Goal: Book appointment/travel/reservation

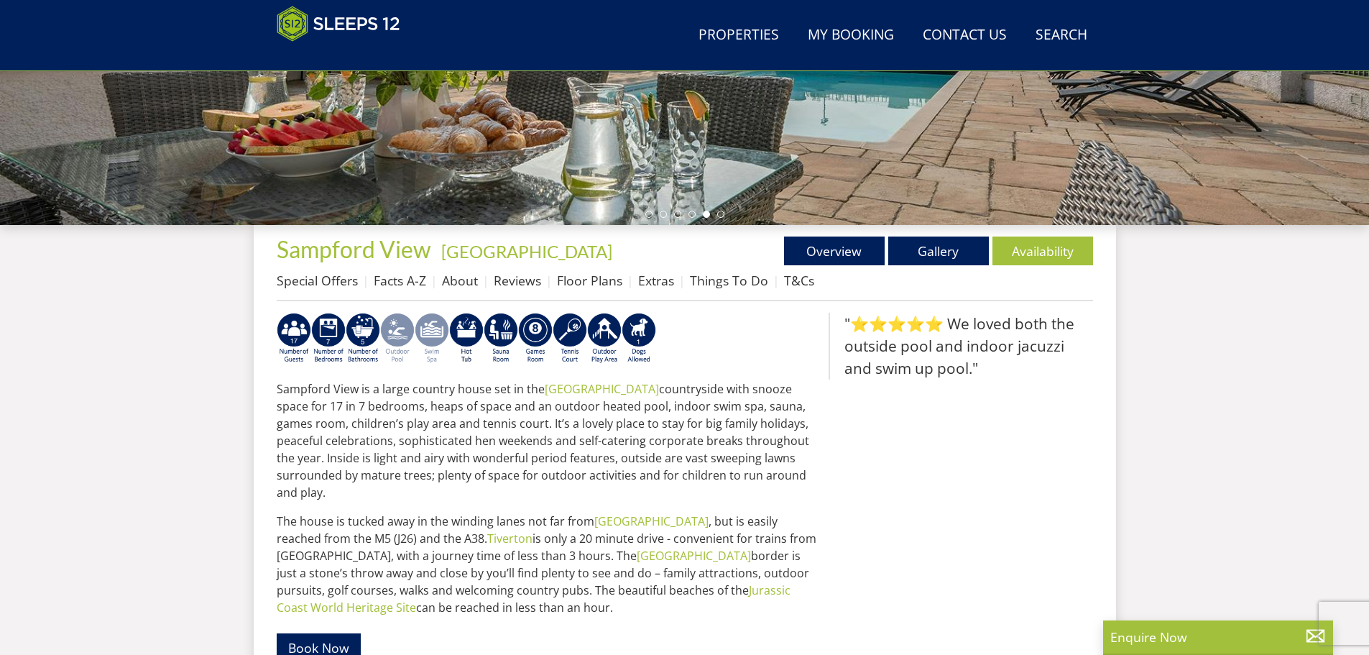
scroll to position [372, 0]
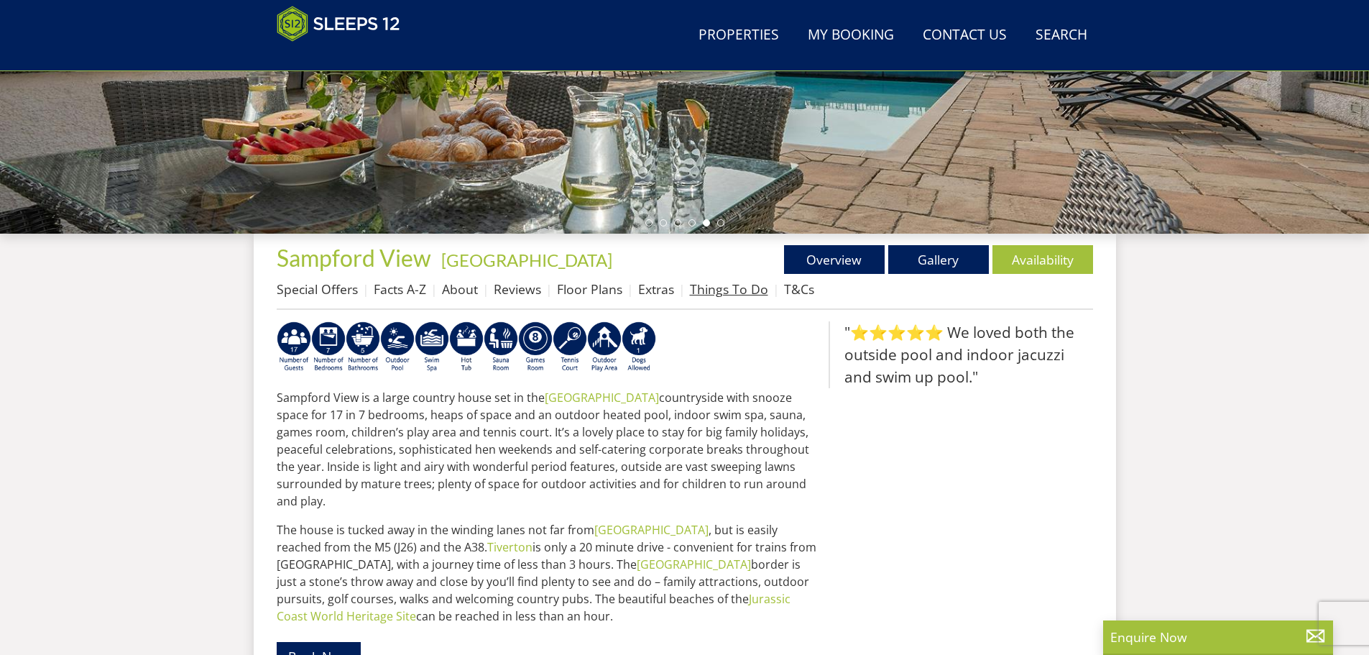
click at [720, 291] on link "Things To Do" at bounding box center [729, 288] width 78 height 17
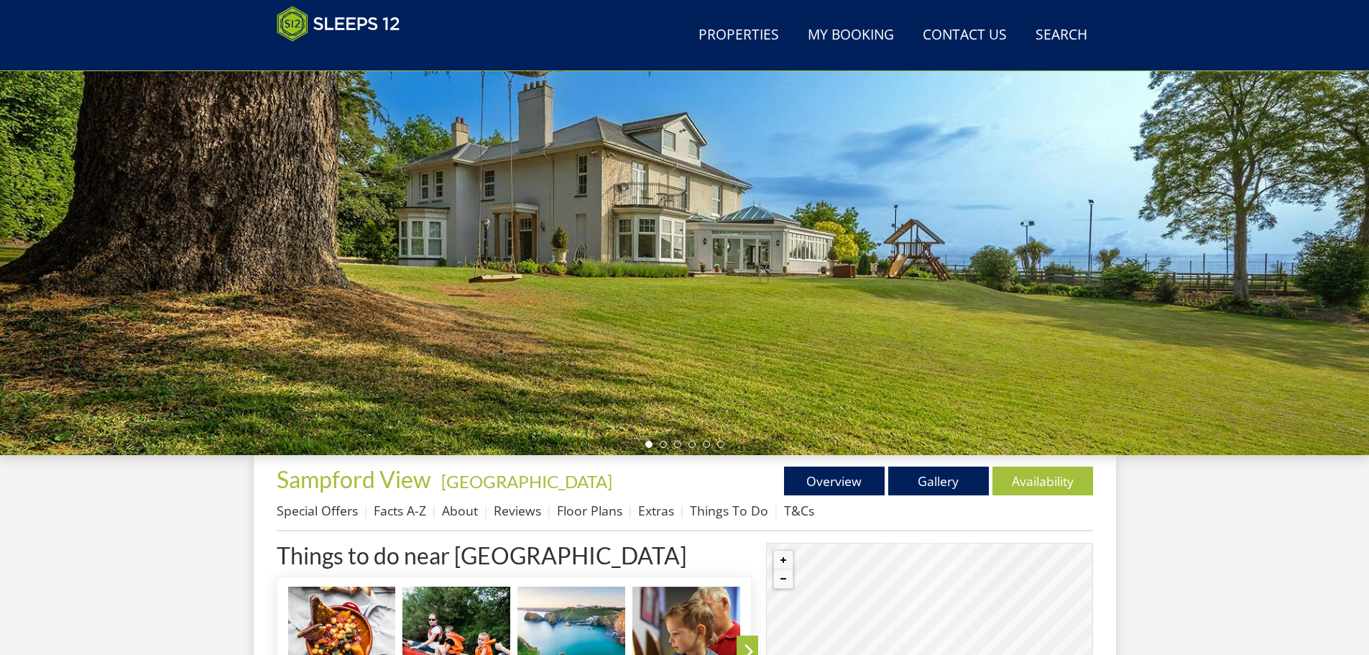
scroll to position [157, 0]
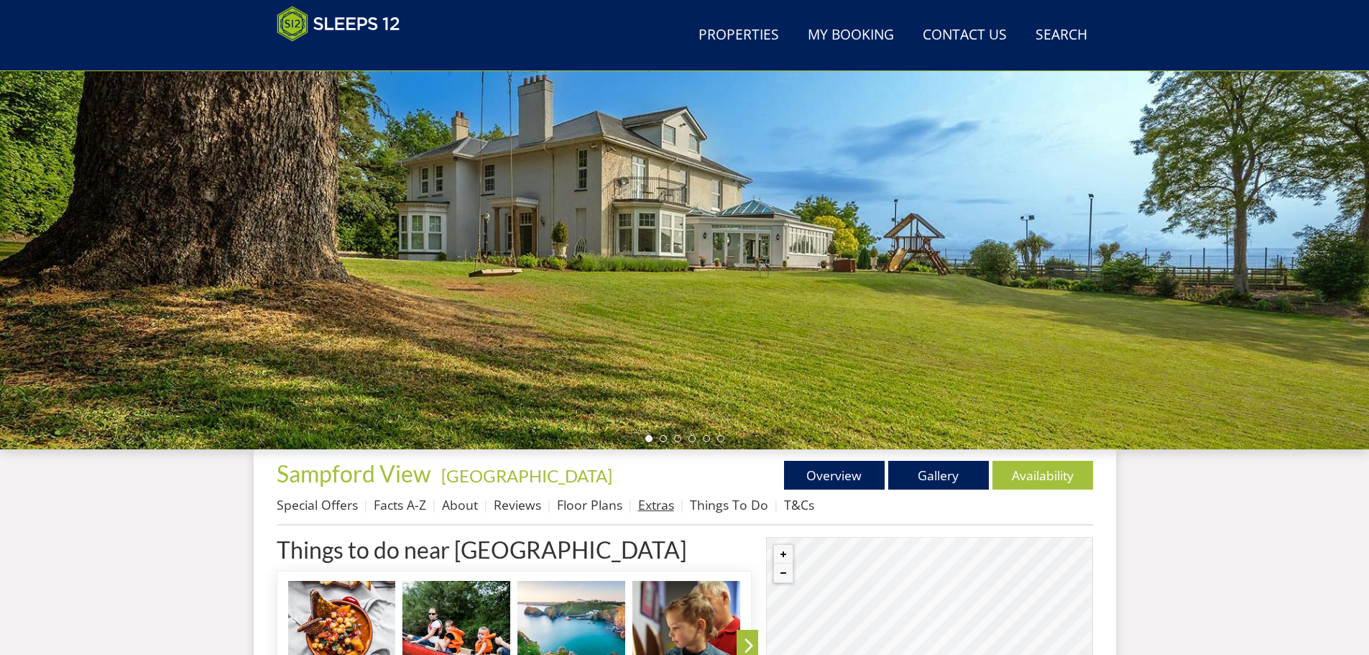
click at [645, 505] on link "Extras" at bounding box center [656, 504] width 36 height 17
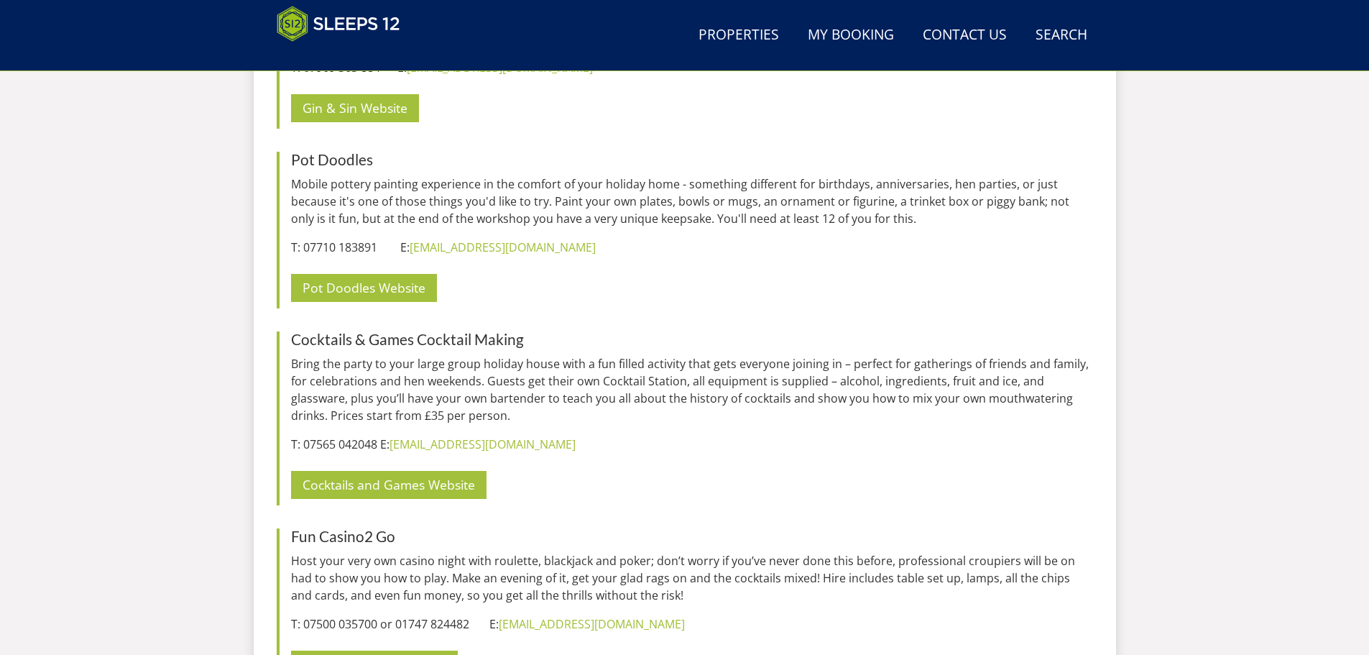
scroll to position [5998, 0]
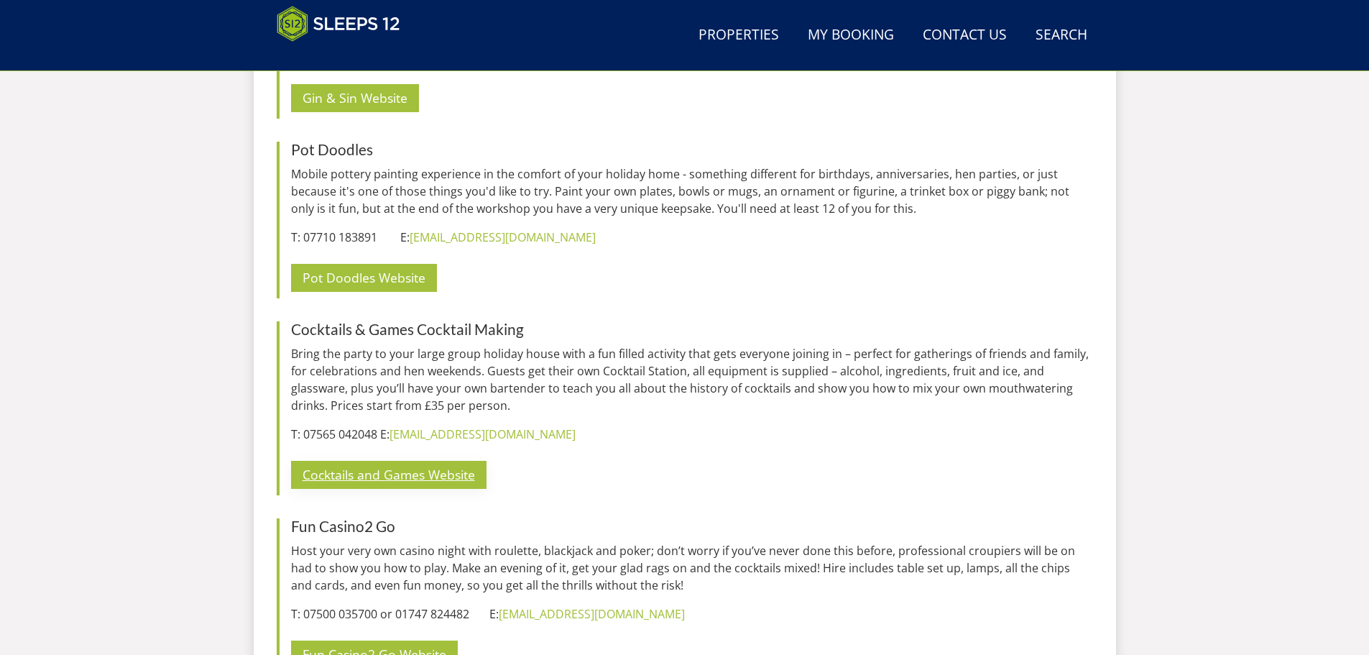
click at [428, 461] on link "Cocktails and Games Website" at bounding box center [389, 475] width 196 height 28
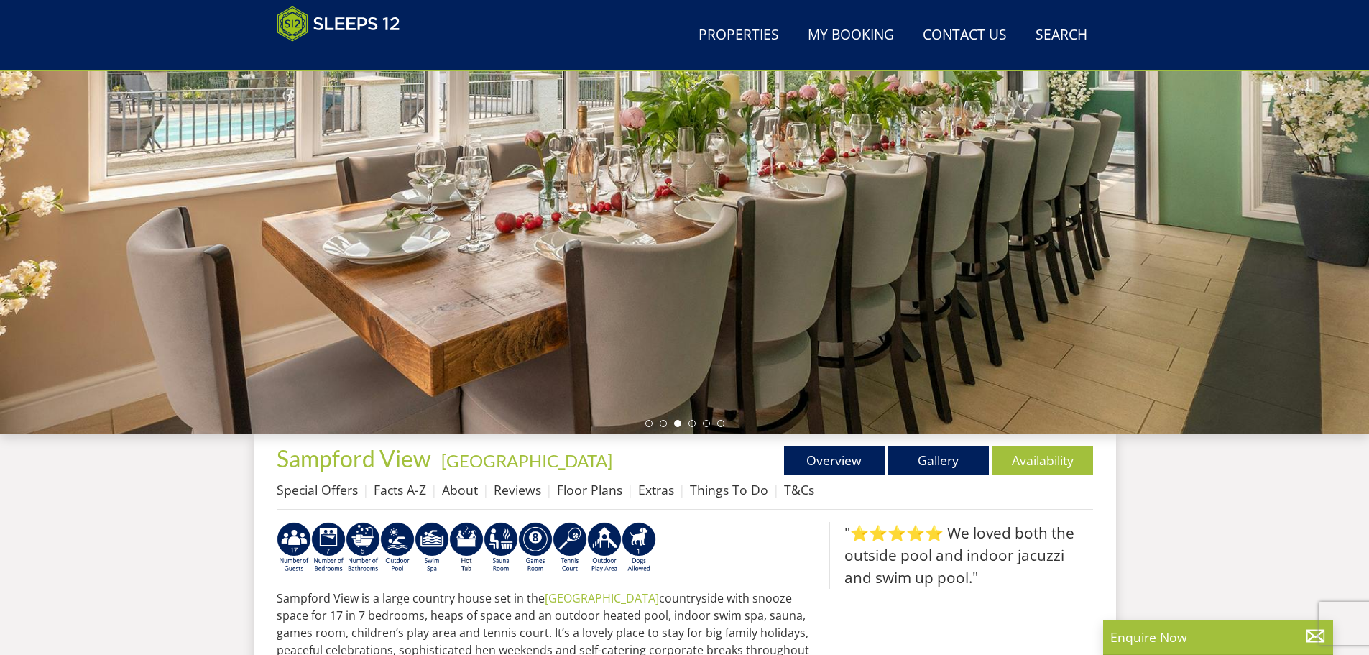
scroll to position [446, 0]
